Goal: Task Accomplishment & Management: Use online tool/utility

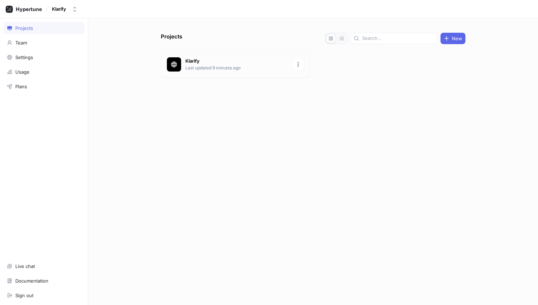
click at [202, 70] on p "Last updated 9 minutes ago" at bounding box center [236, 68] width 103 height 6
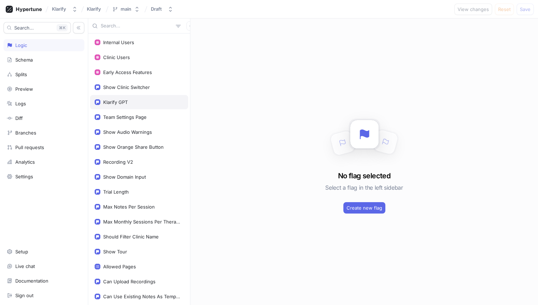
click at [127, 99] on div "Klarify GPT" at bounding box center [139, 102] width 98 height 14
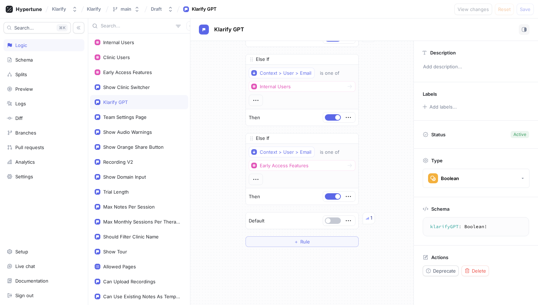
scroll to position [1426, 0]
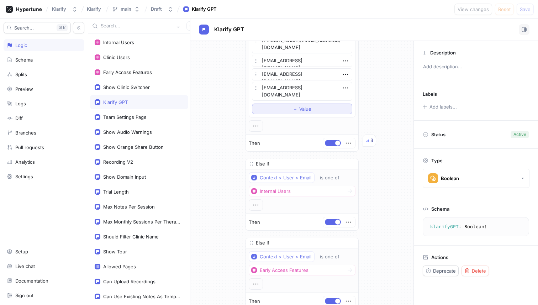
click at [287, 108] on button "＋ Value" at bounding box center [302, 109] width 100 height 11
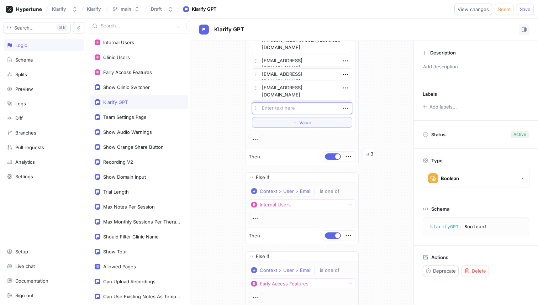
type textarea "x"
type textarea "[EMAIL_ADDRESS][DOMAIN_NAME]"
type textarea "x"
type textarea "[EMAIL_ADDRESS][DOMAIN_NAME]"
click at [525, 8] on span "Save" at bounding box center [525, 9] width 11 height 4
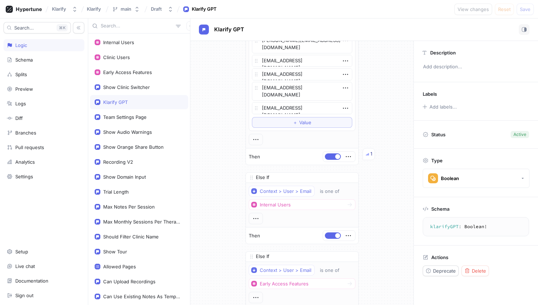
type textarea "x"
